Goal: Task Accomplishment & Management: Manage account settings

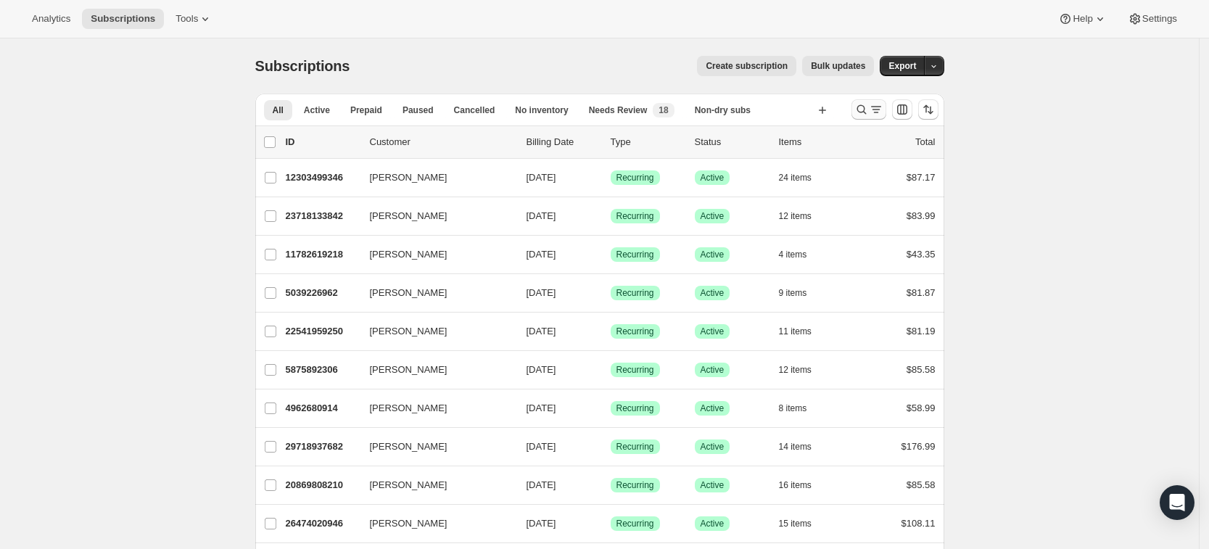
click at [865, 108] on icon "Search and filter results" at bounding box center [862, 109] width 15 height 15
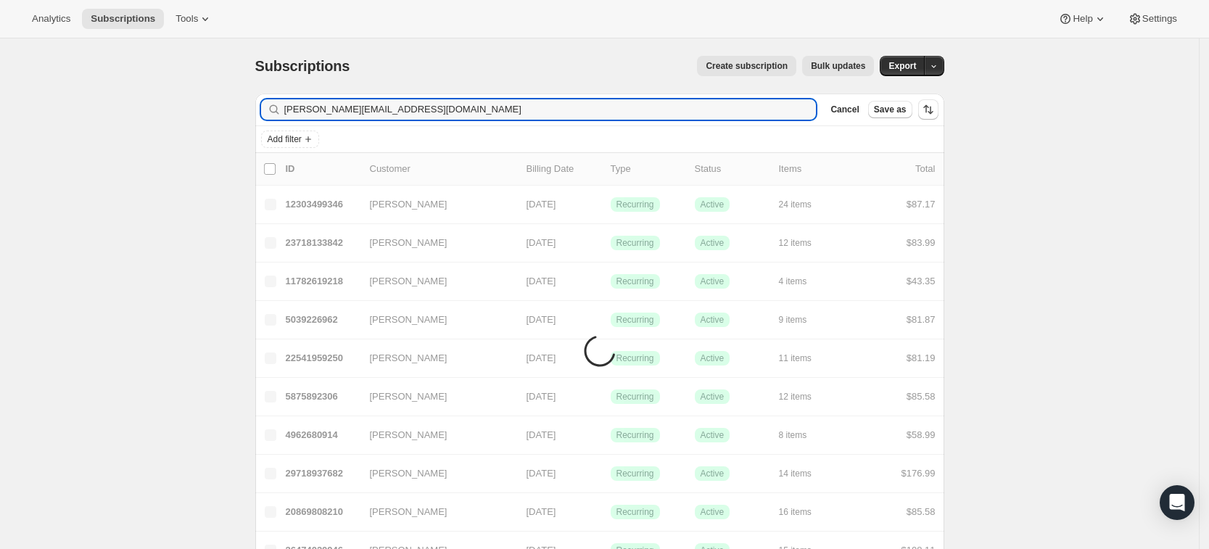
type input "[PERSON_NAME][EMAIL_ADDRESS][DOMAIN_NAME]"
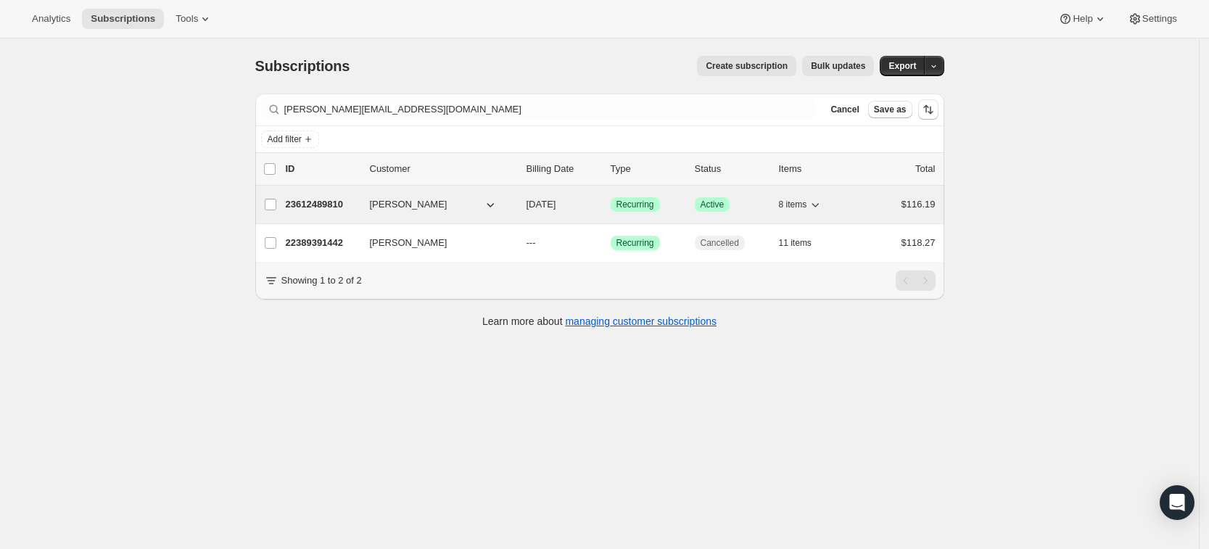
click at [335, 205] on p "23612489810" at bounding box center [322, 204] width 73 height 15
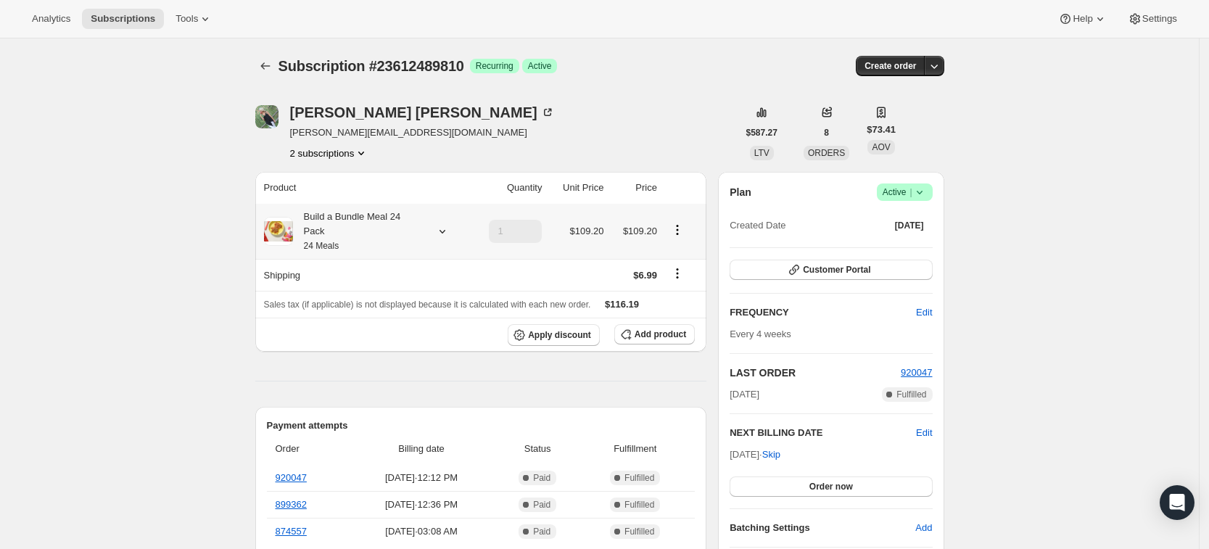
click at [445, 233] on div "Build a Bundle Meal 24 Pack 24 Meals" at bounding box center [365, 232] width 202 height 44
click at [442, 224] on icon at bounding box center [442, 231] width 15 height 15
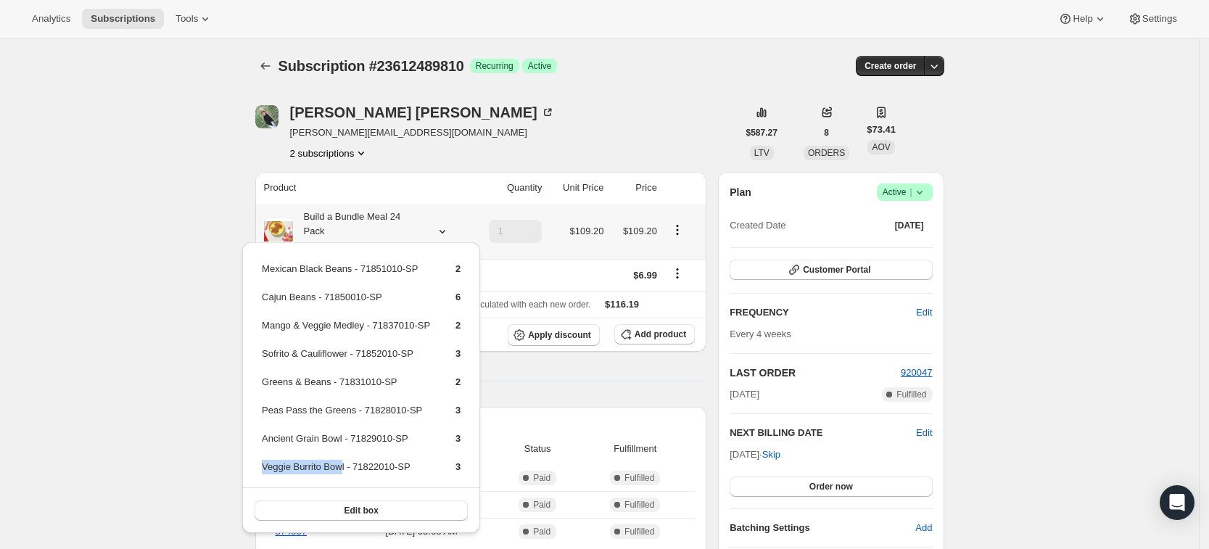
drag, startPoint x: 342, startPoint y: 467, endPoint x: 263, endPoint y: 466, distance: 79.1
click at [263, 466] on td "Veggie Burrito Bowl - 71822010-SP" at bounding box center [346, 472] width 170 height 27
copy td "Veggie Burrito Bow"
click at [651, 329] on span "Add product" at bounding box center [661, 335] width 52 height 12
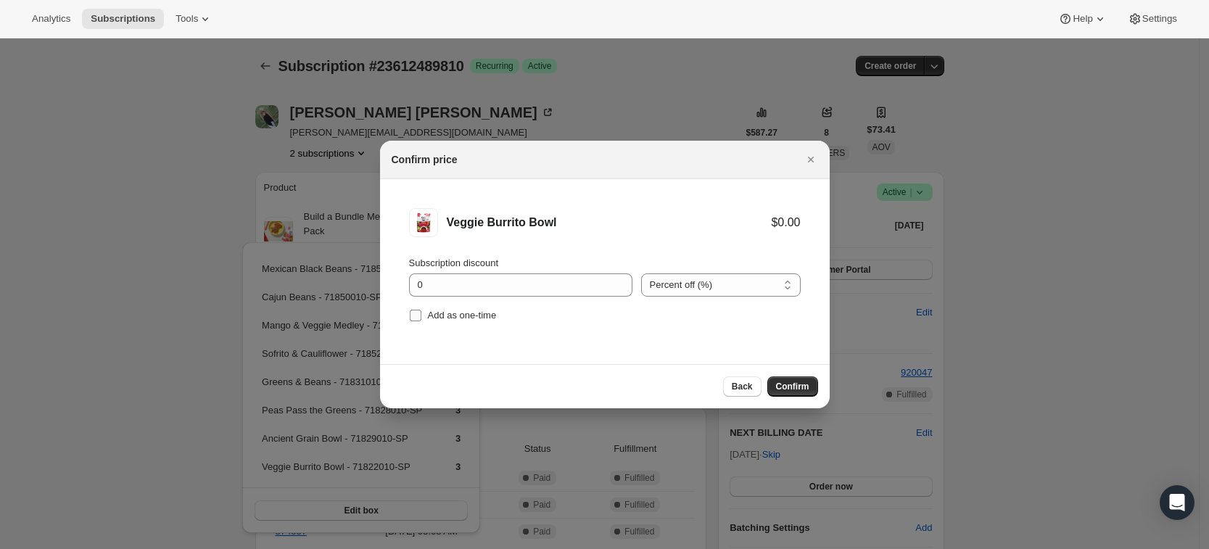
click at [449, 316] on span "Add as one-time" at bounding box center [462, 315] width 69 height 11
click at [421, 316] on input "Add as one-time" at bounding box center [416, 316] width 12 height 12
checkbox input "true"
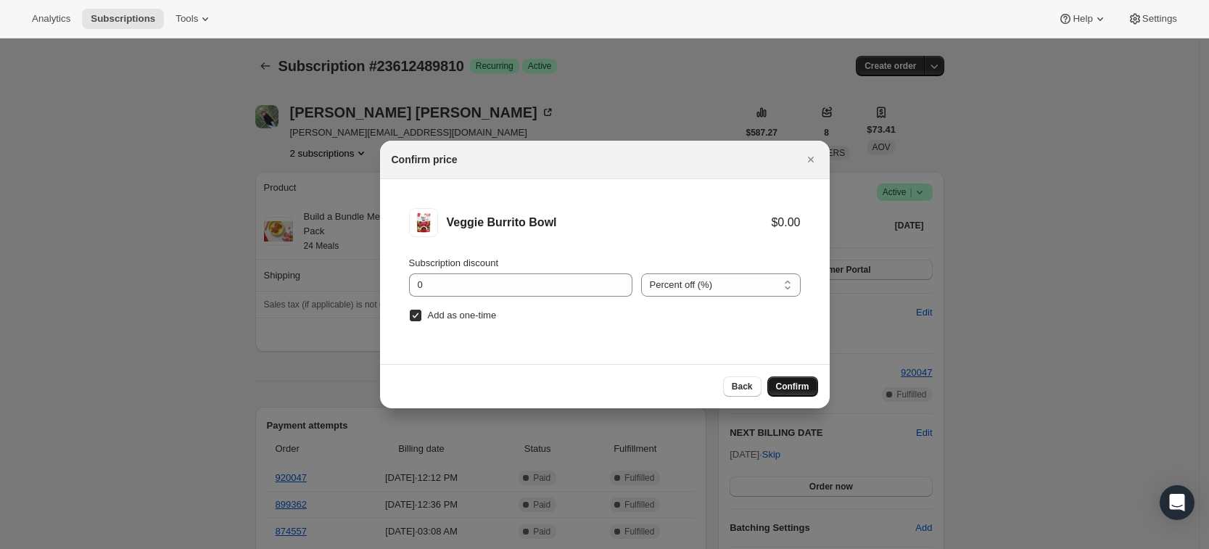
click at [806, 387] on span "Confirm" at bounding box center [792, 387] width 33 height 12
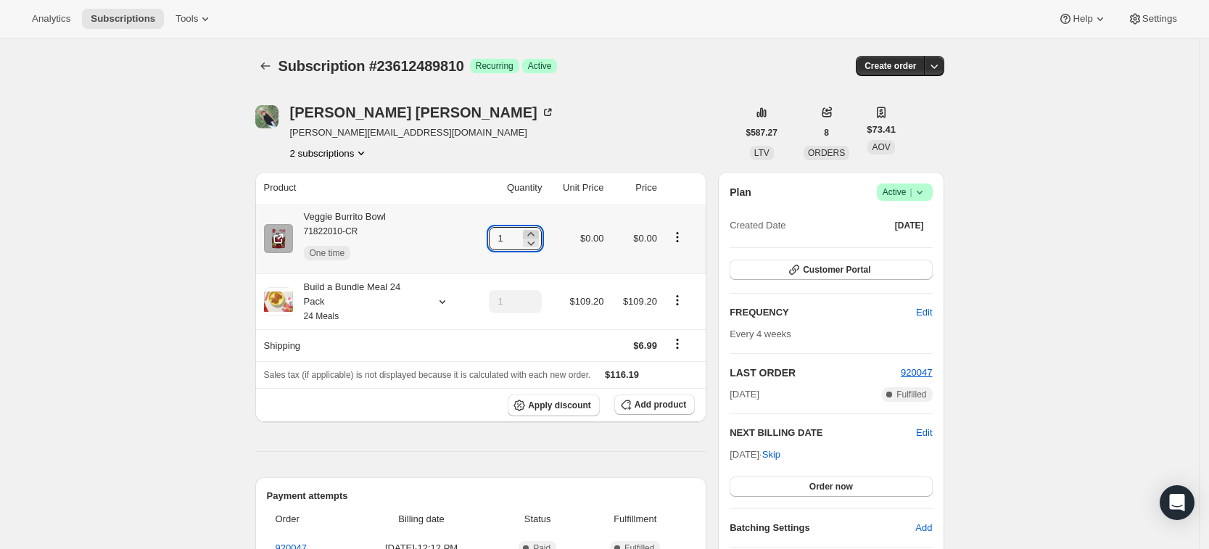
click at [535, 233] on icon at bounding box center [531, 234] width 7 height 4
type input "3"
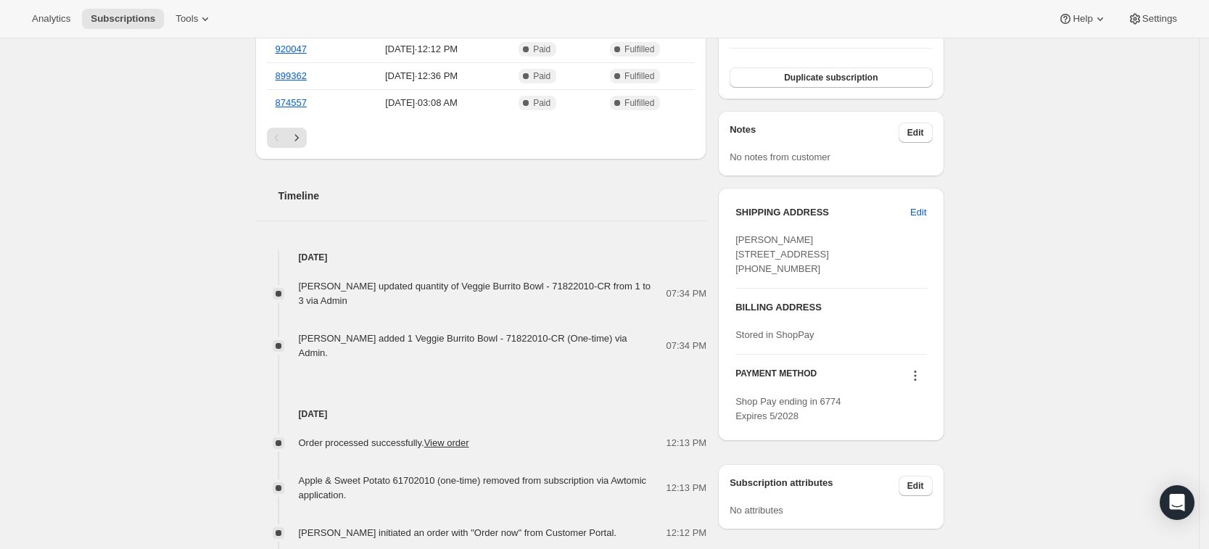
scroll to position [541, 0]
